Goal: Task Accomplishment & Management: Use online tool/utility

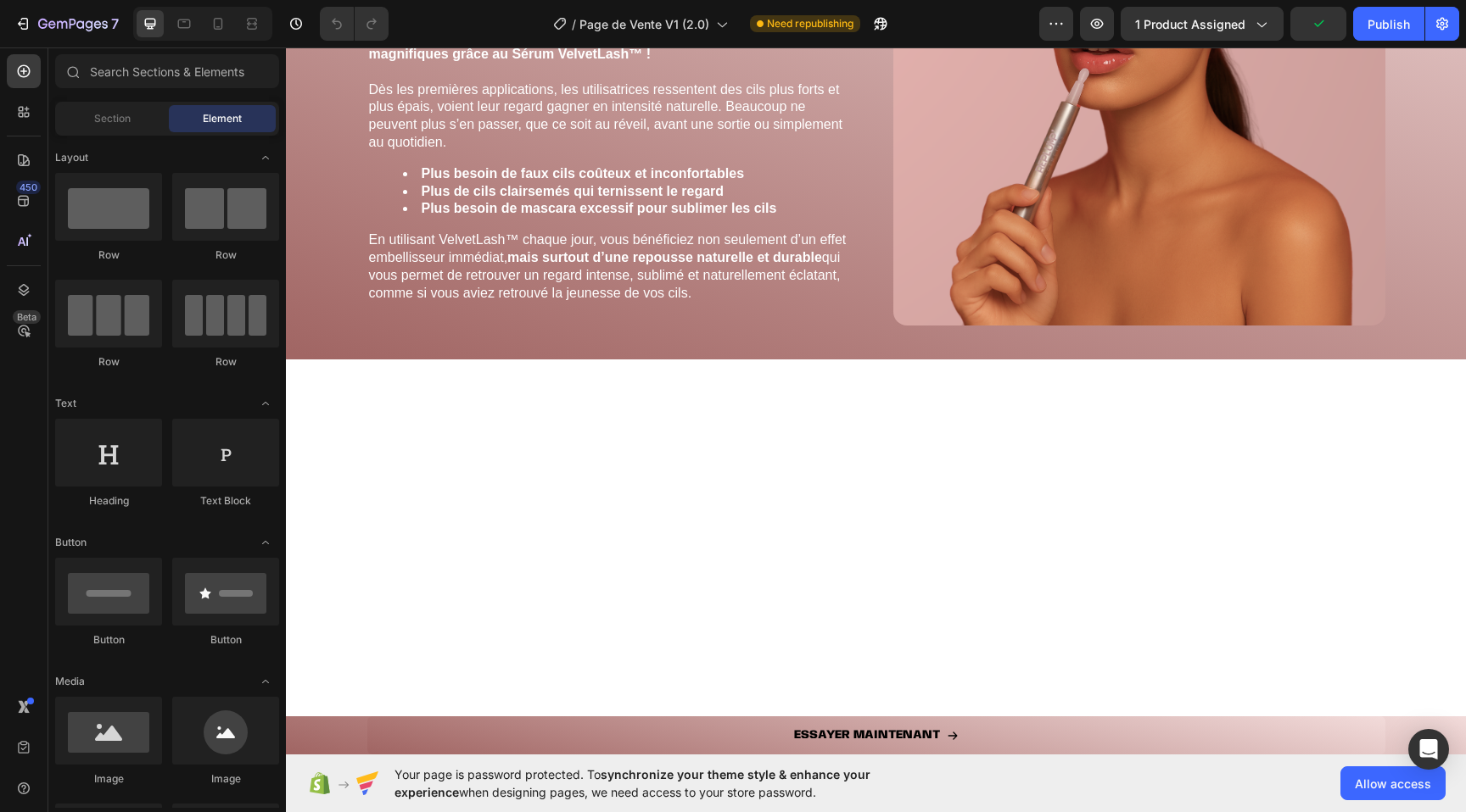
scroll to position [3676, 0]
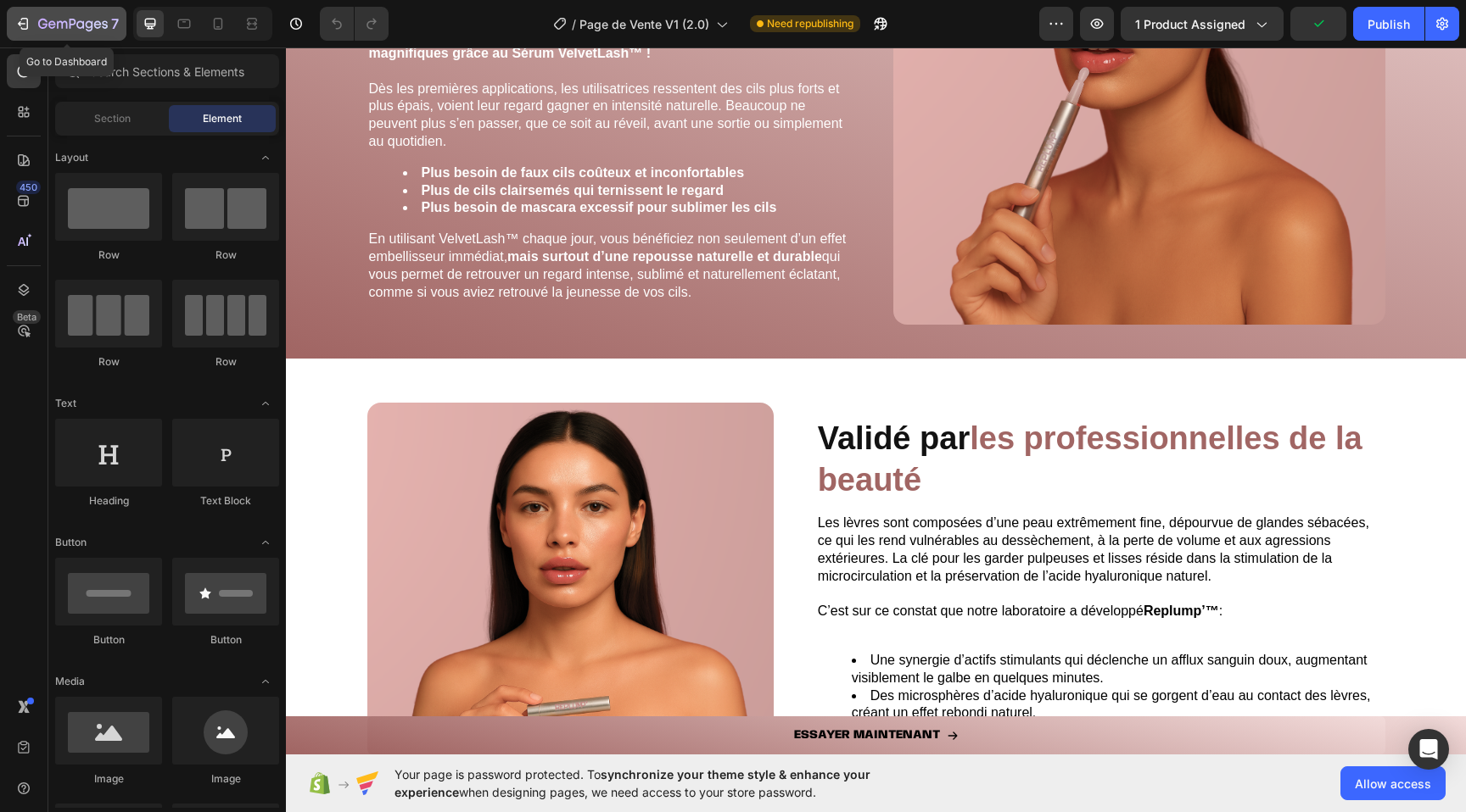
click at [28, 17] on icon "button" at bounding box center [22, 23] width 17 height 17
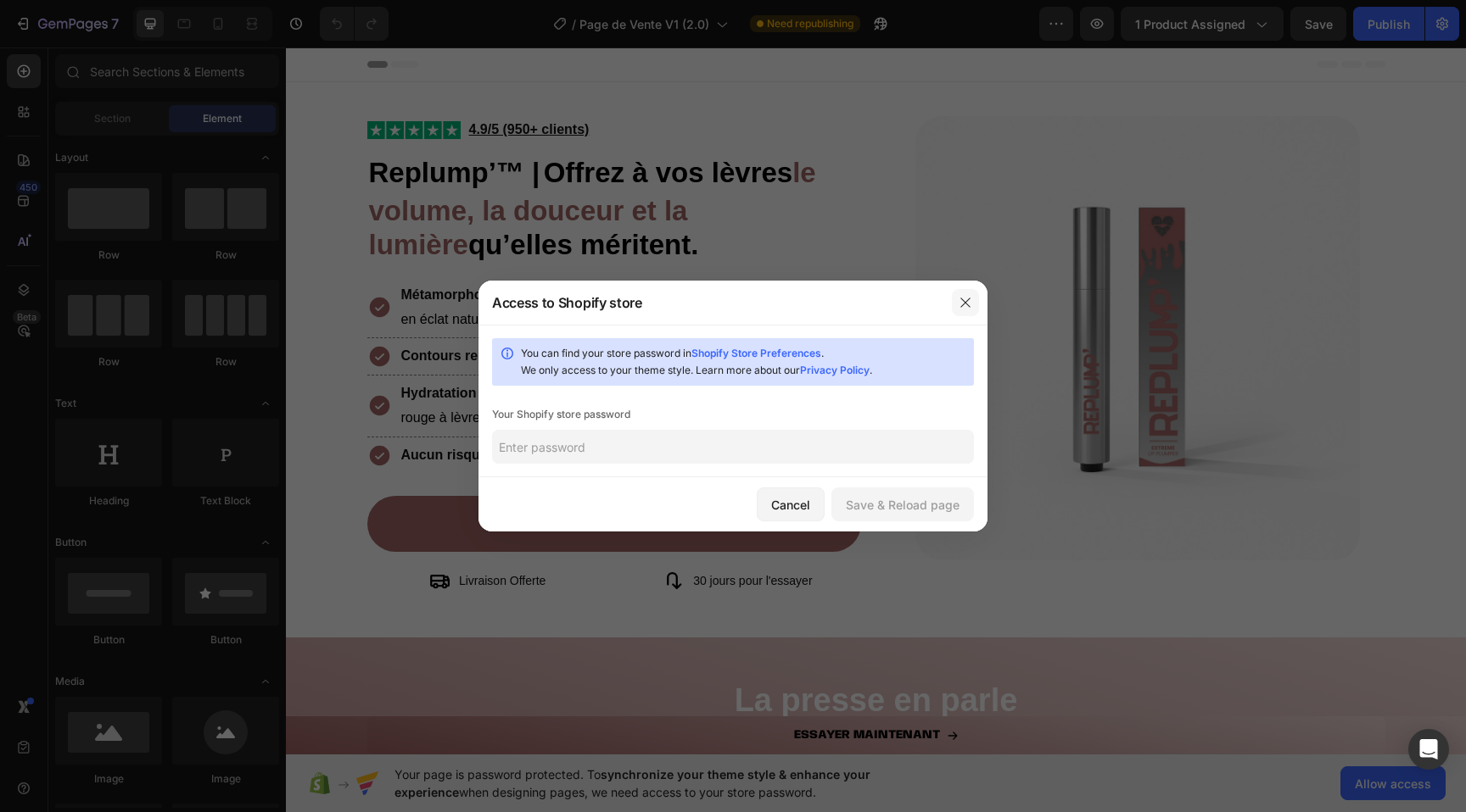
click at [969, 296] on button "button" at bounding box center [965, 302] width 27 height 27
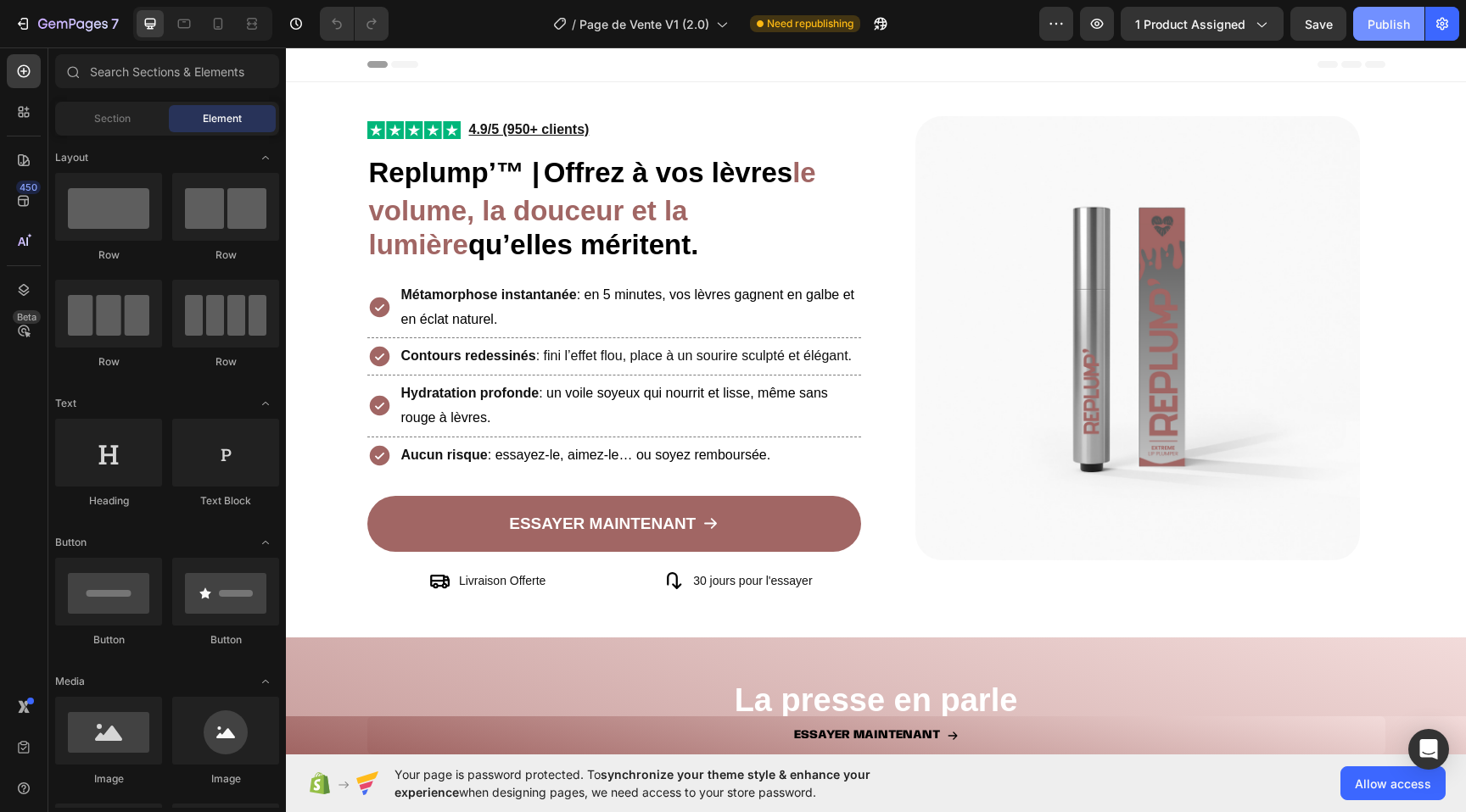
click at [1396, 23] on div "Publish" at bounding box center [1388, 24] width 43 height 18
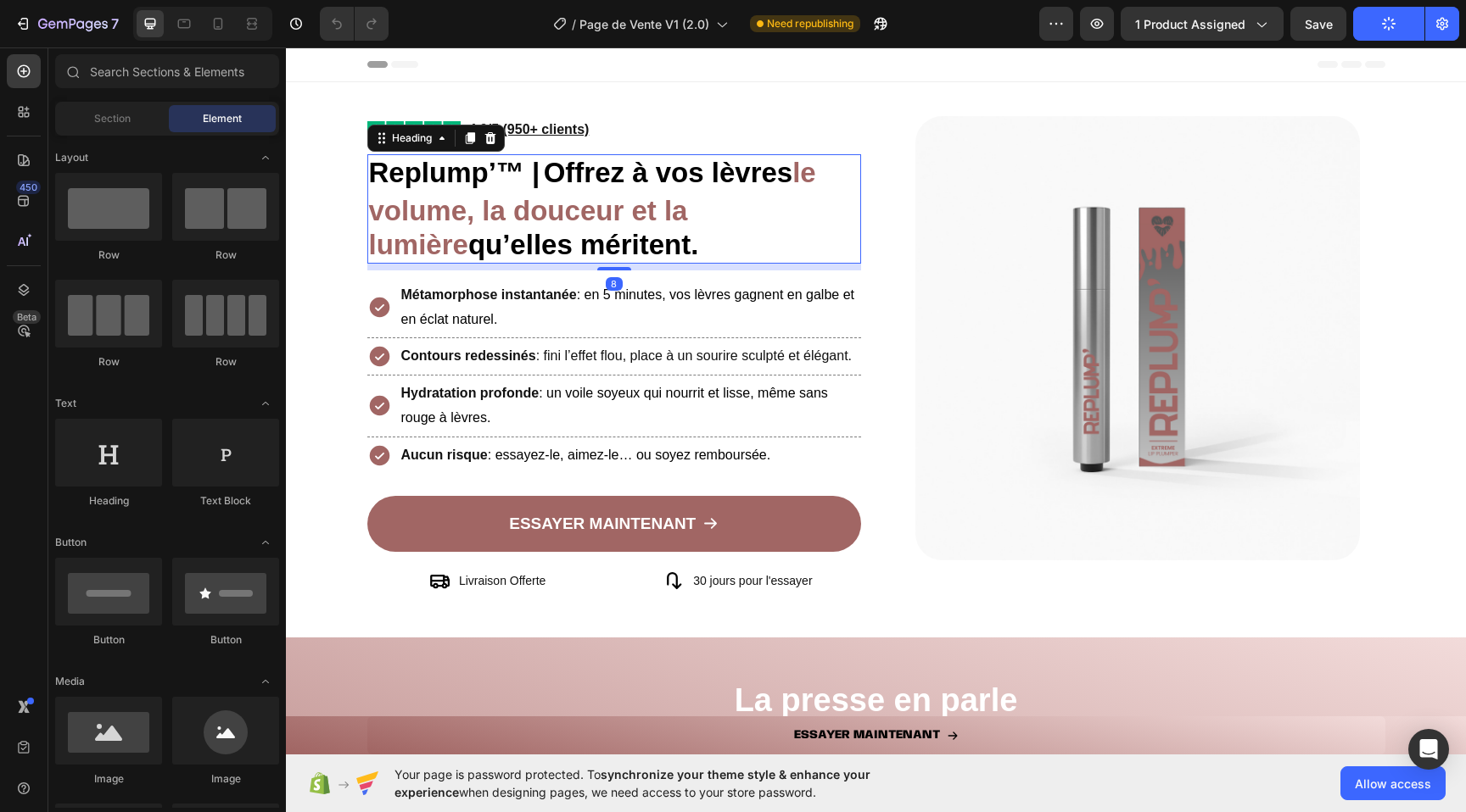
click at [491, 168] on strong "Replump’™ |" at bounding box center [454, 172] width 171 height 31
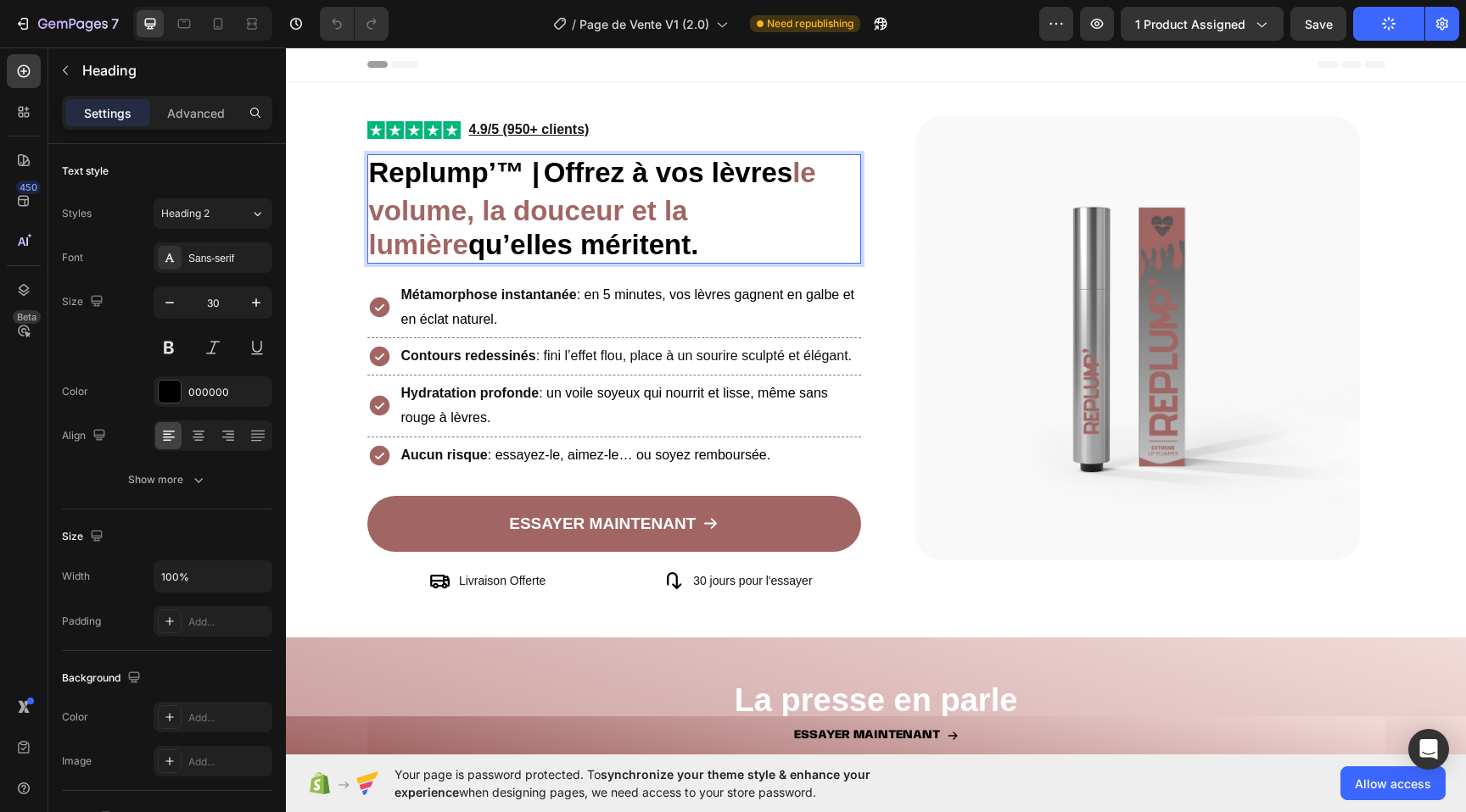
click at [482, 169] on strong "Replump’™ |" at bounding box center [454, 172] width 171 height 31
click at [488, 169] on strong "Replump’™ |" at bounding box center [454, 172] width 171 height 31
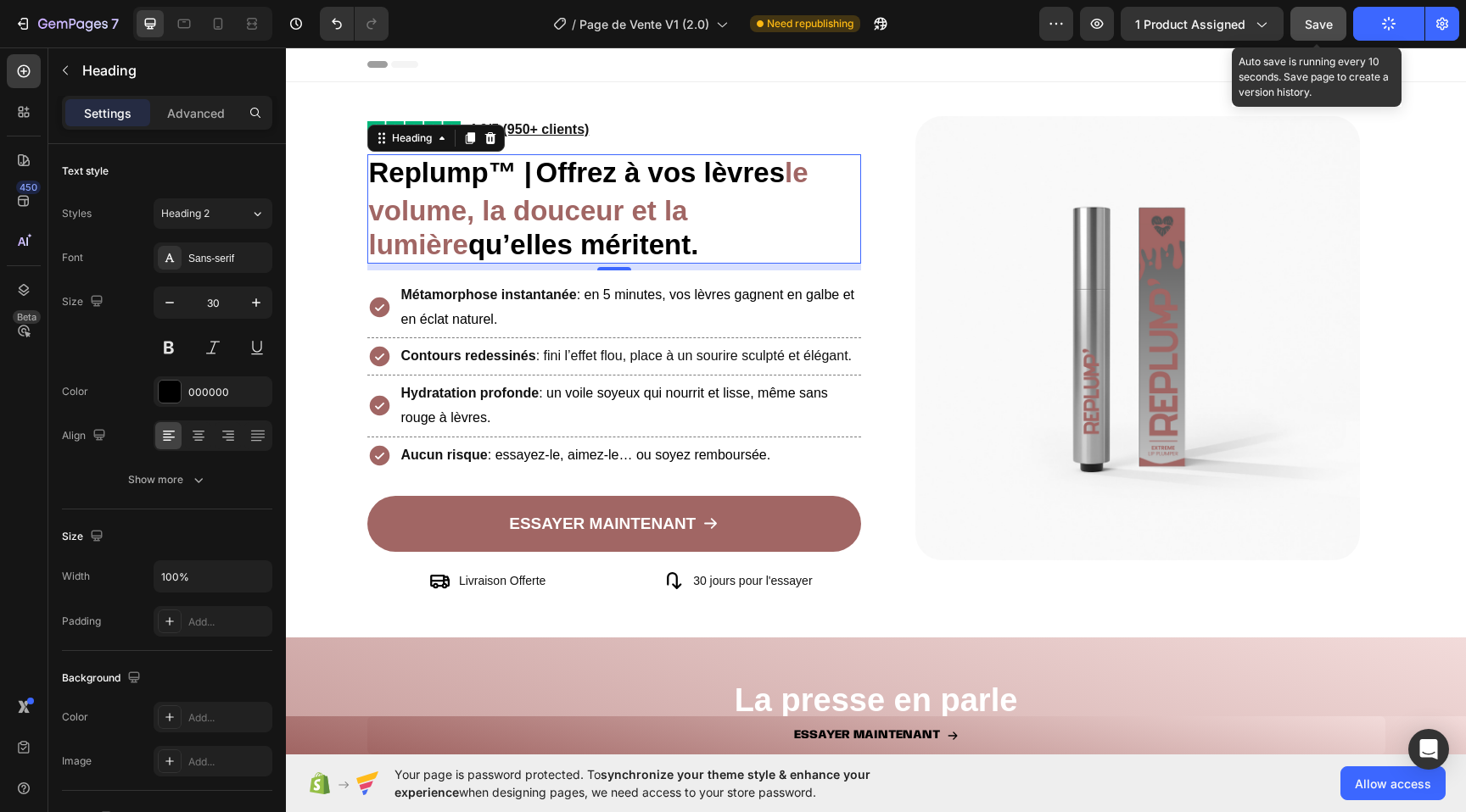
click at [1327, 29] on span "Save" at bounding box center [1318, 24] width 28 height 14
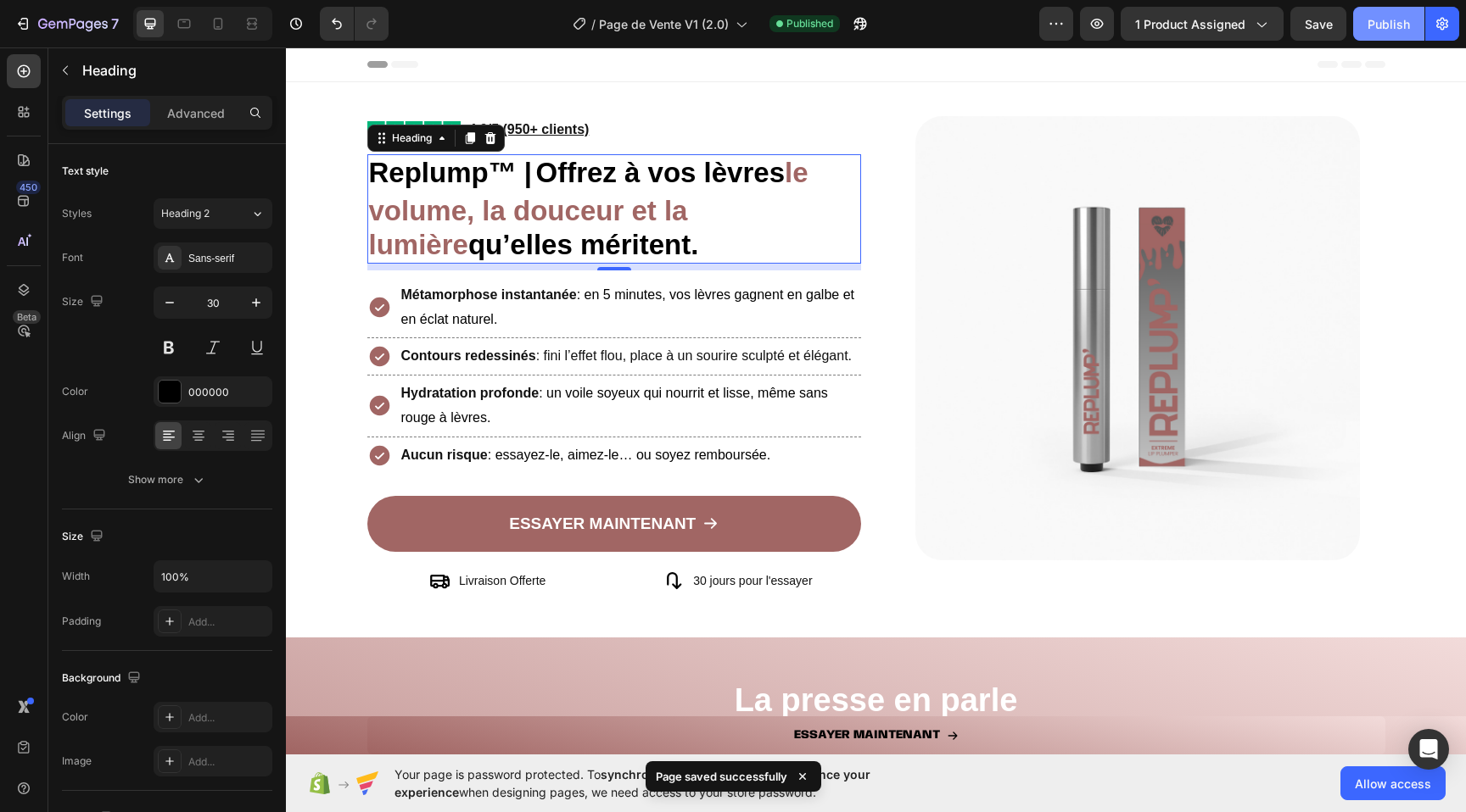
click at [1380, 21] on div "Publish" at bounding box center [1388, 24] width 43 height 18
